Goal: Task Accomplishment & Management: Manage account settings

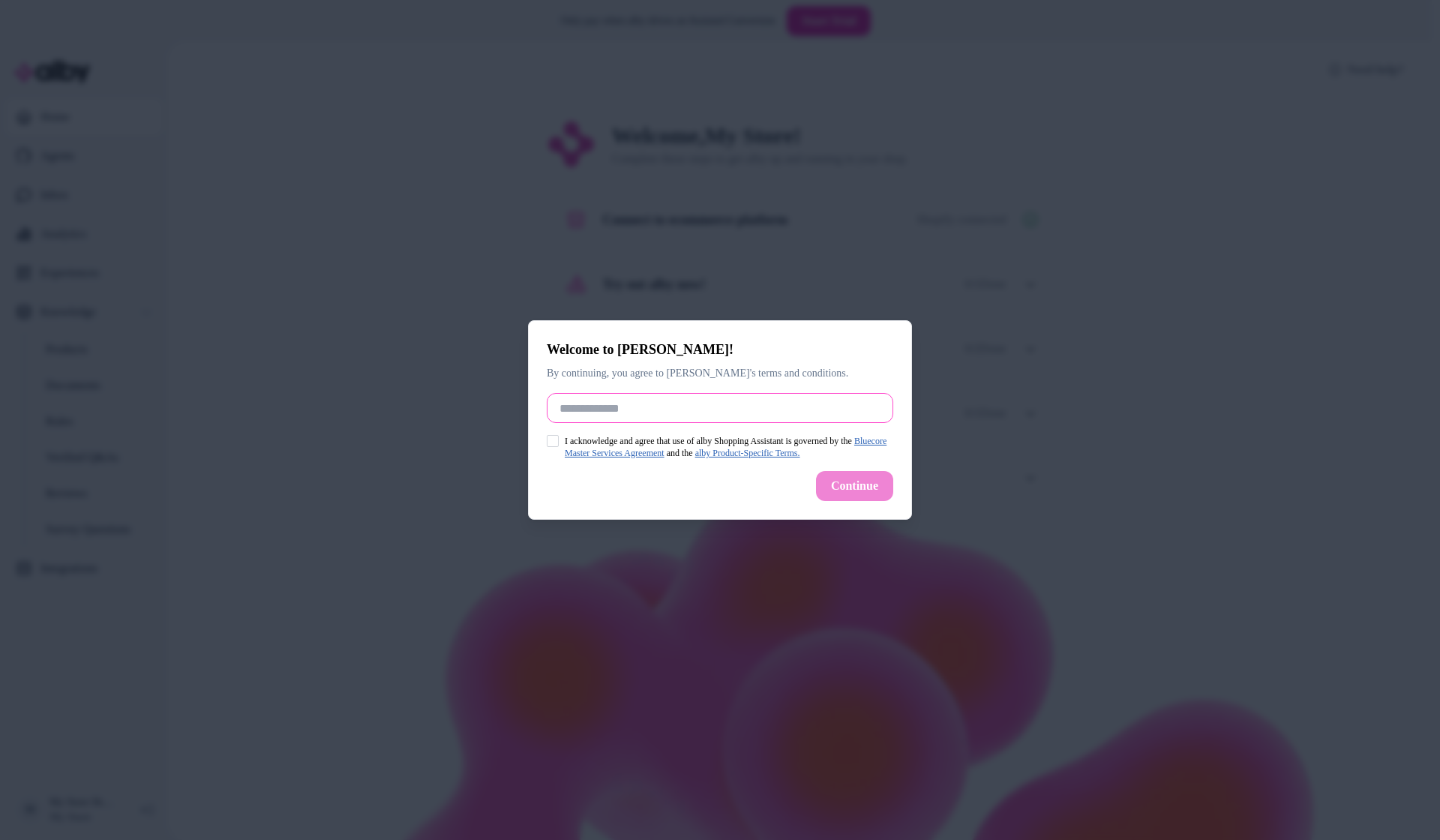
click at [632, 404] on input "Full Name" at bounding box center [720, 408] width 347 height 30
type input "*"
click at [593, 440] on label "I acknowledge and agree that use of alby Shopping Assistant is governed by the …" at bounding box center [729, 447] width 329 height 24
click at [559, 440] on button "I acknowledge and agree that use of alby Shopping Assistant is governed by the …" at bounding box center [553, 441] width 12 height 12
click at [728, 406] on input "Full Name" at bounding box center [720, 408] width 347 height 30
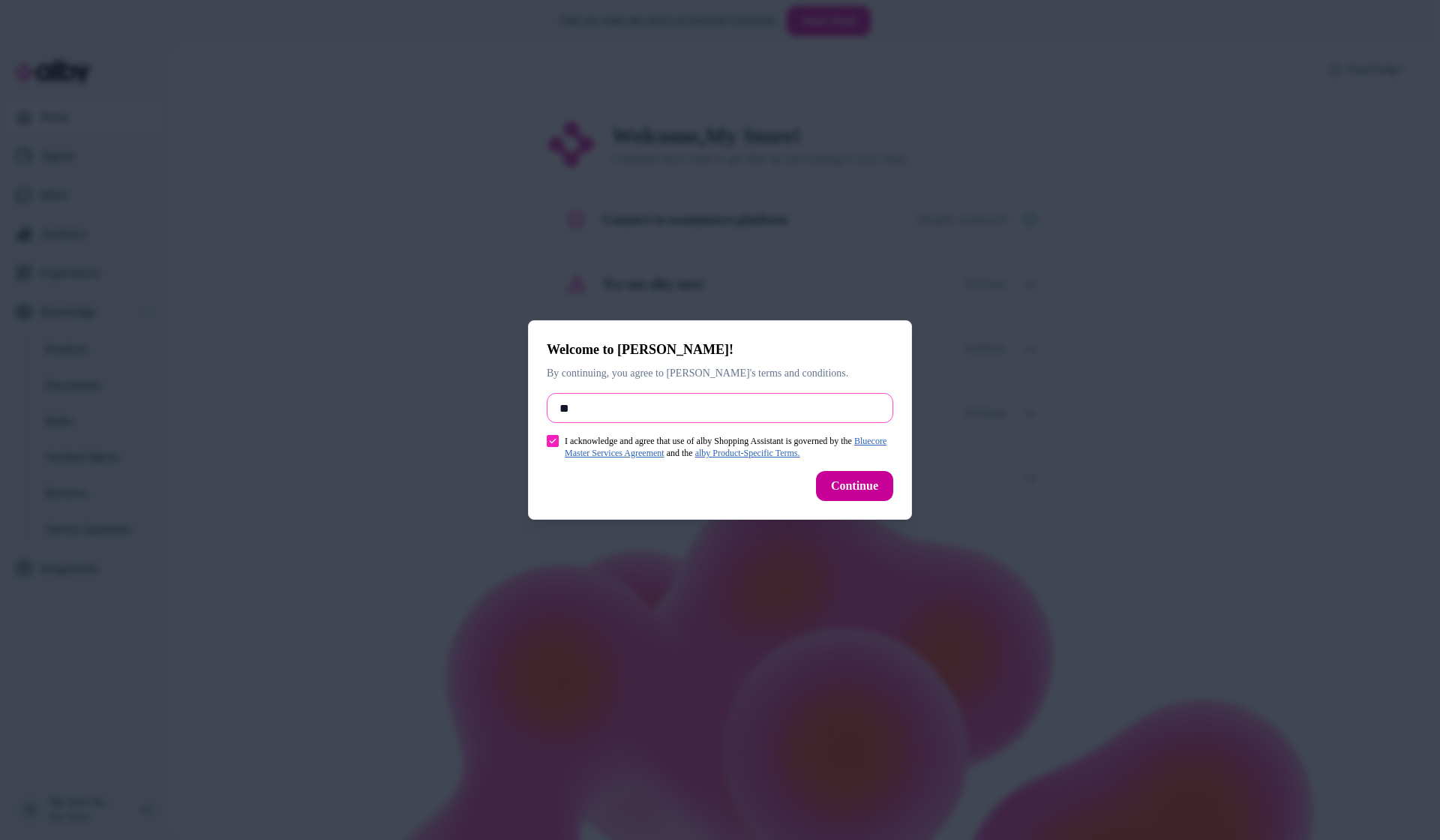
type input "**"
click at [842, 481] on button "Continue" at bounding box center [855, 485] width 77 height 30
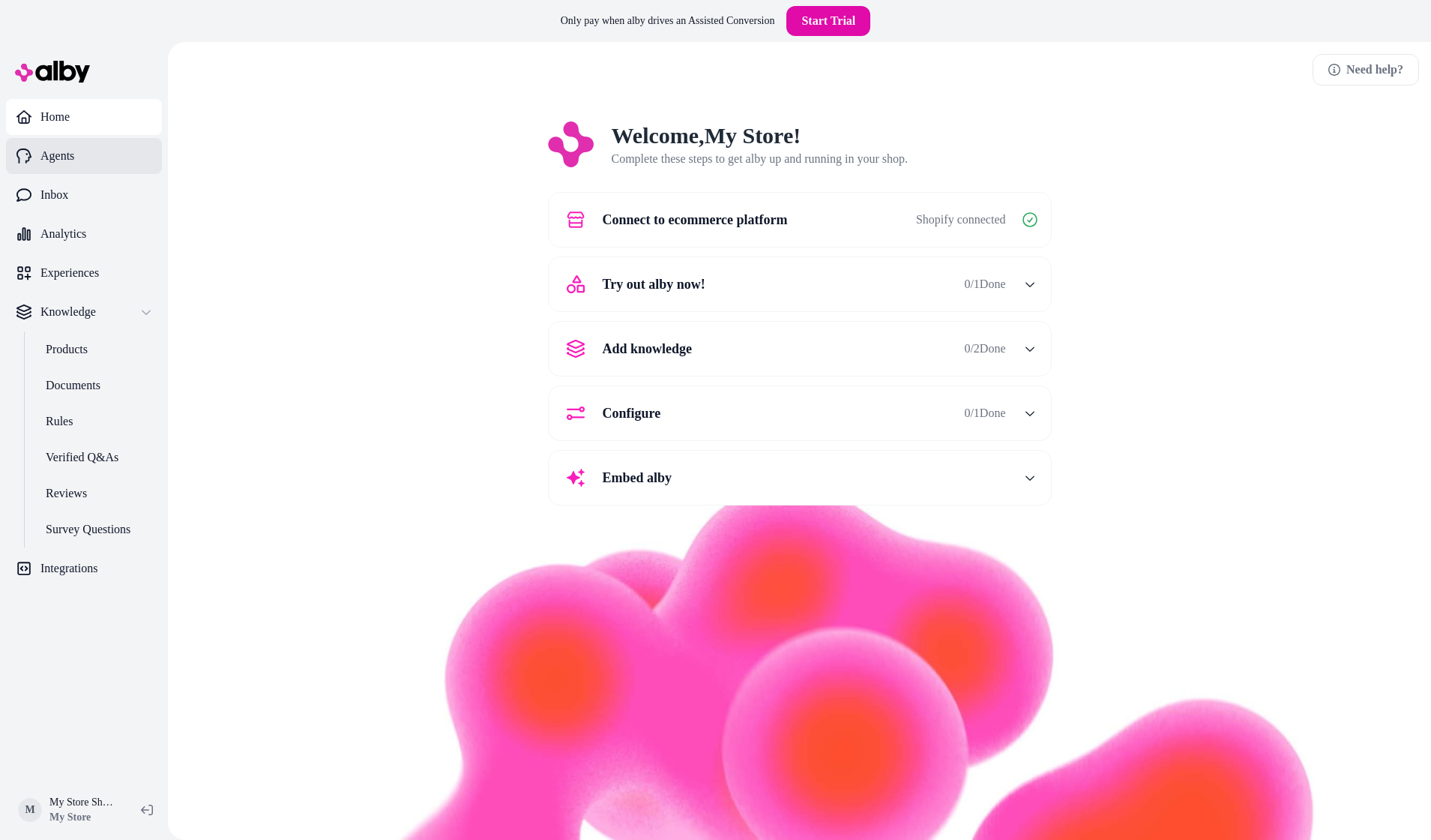
click at [77, 144] on link "Agents" at bounding box center [84, 155] width 156 height 36
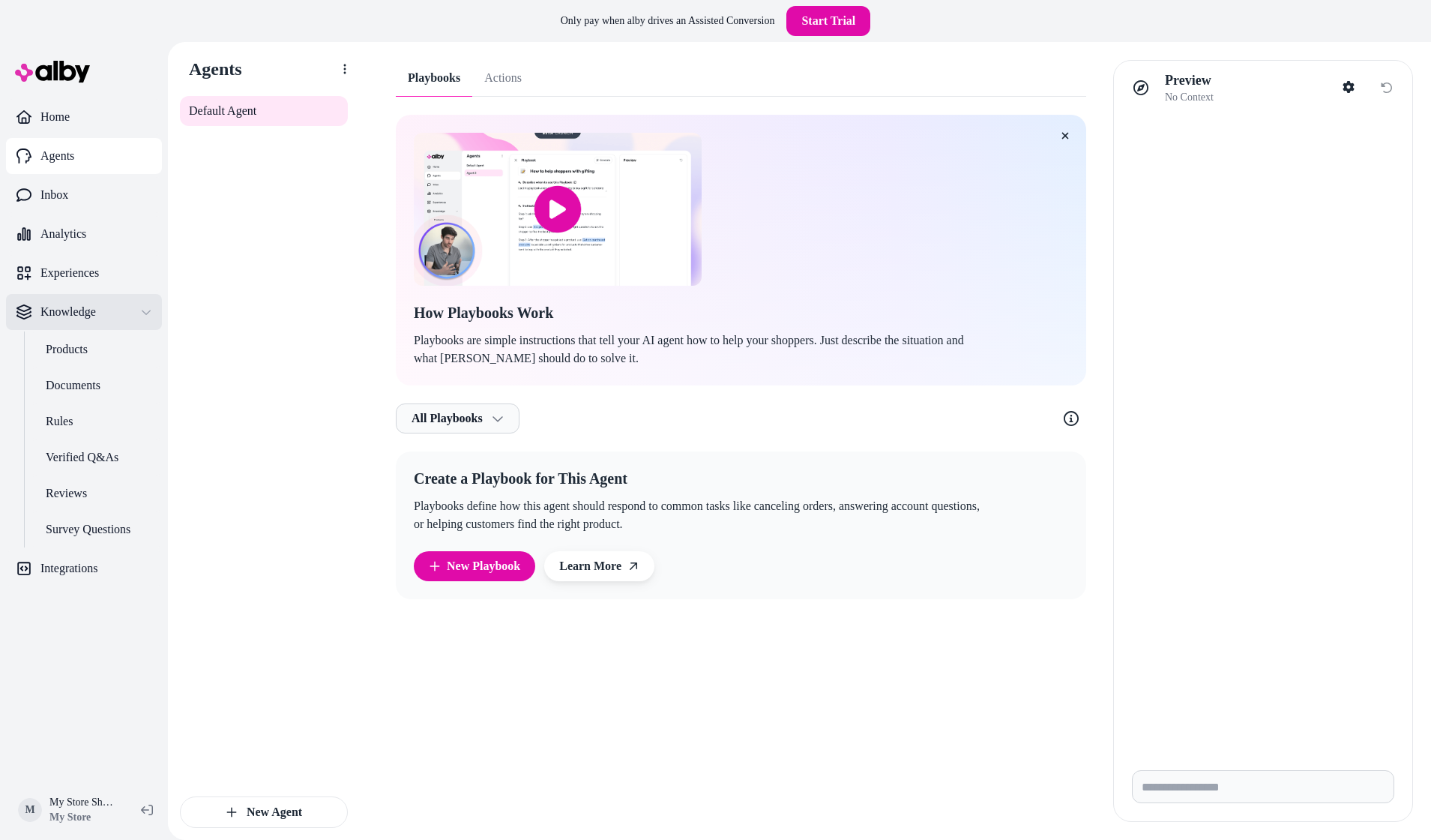
scroll to position [42, 0]
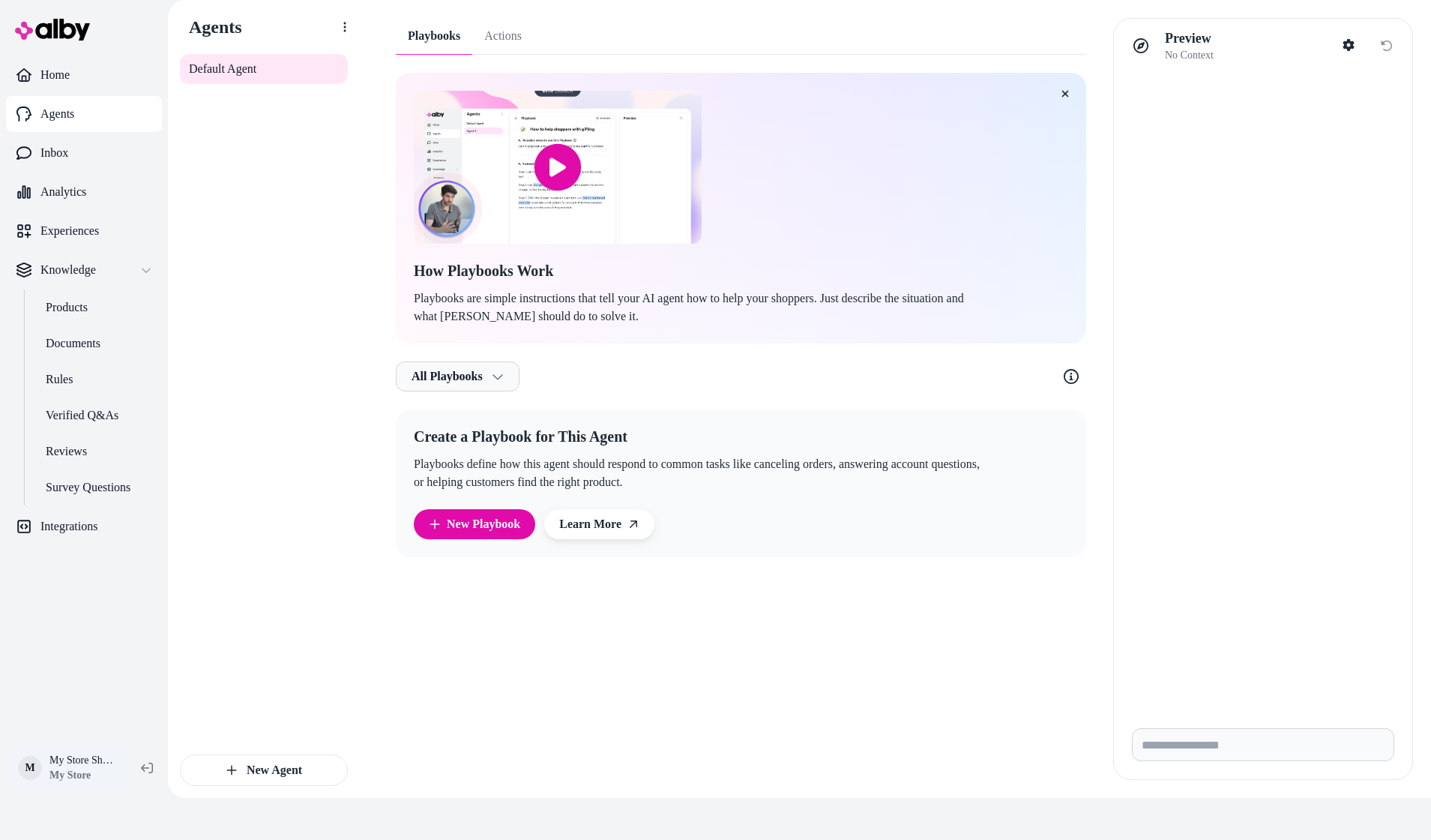
click at [85, 758] on html "Only pay when [PERSON_NAME] drives an Assisted Conversion Start Trial Home Agen…" at bounding box center [715, 399] width 1431 height 882
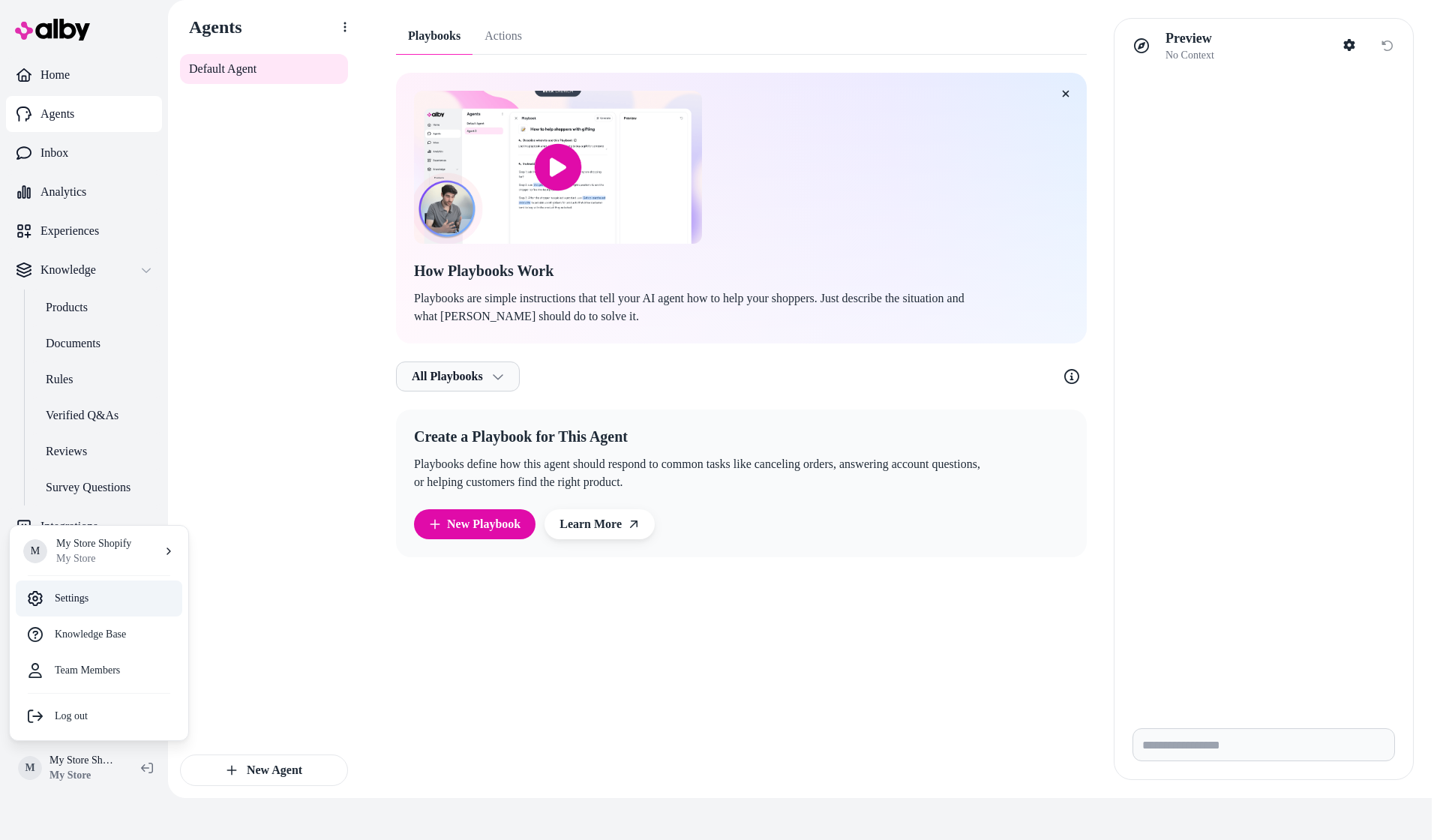
click at [82, 600] on link "Settings" at bounding box center [99, 598] width 167 height 36
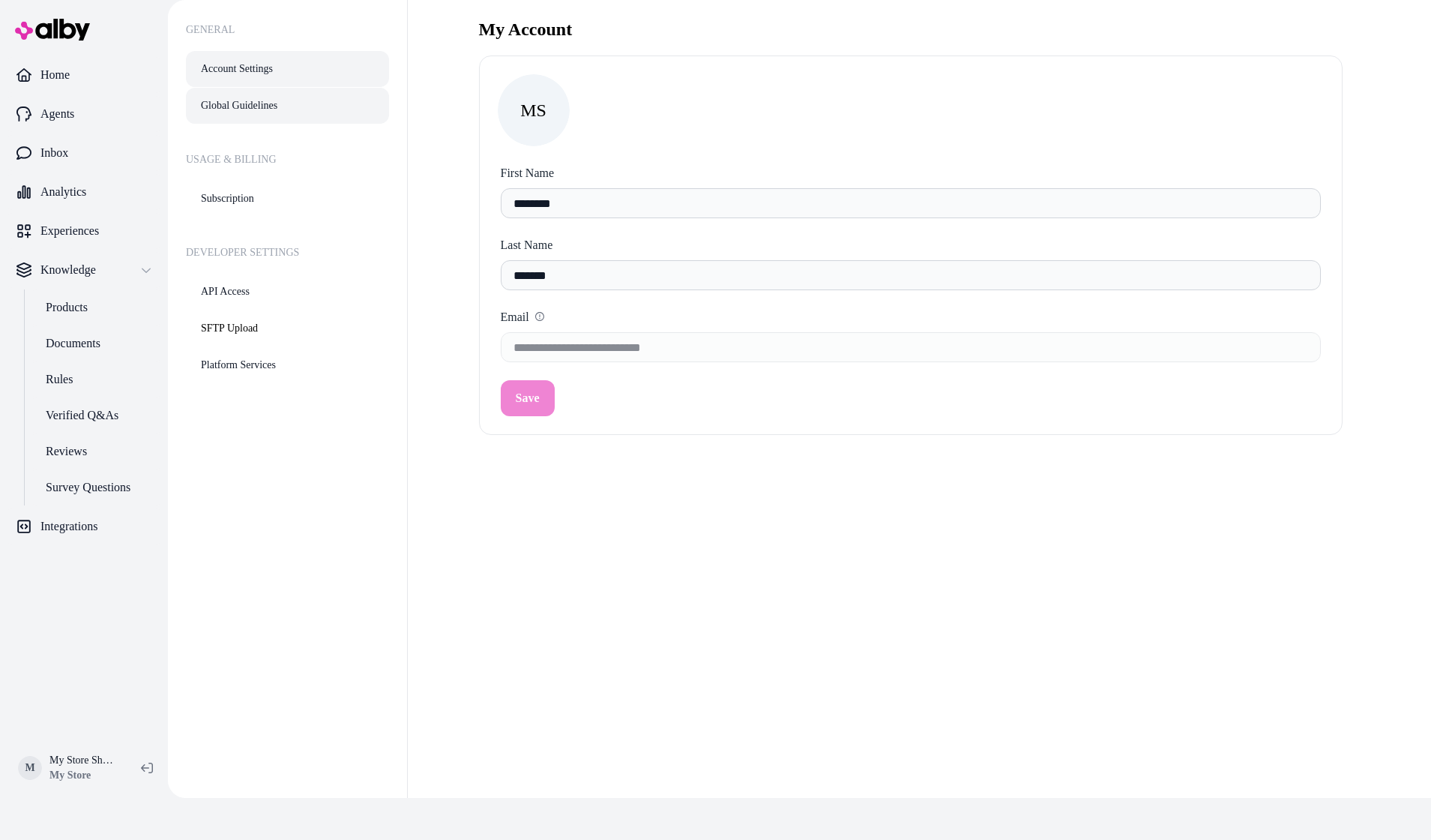
click at [266, 107] on link "Global Guidelines" at bounding box center [287, 105] width 203 height 36
